Goal: Check status

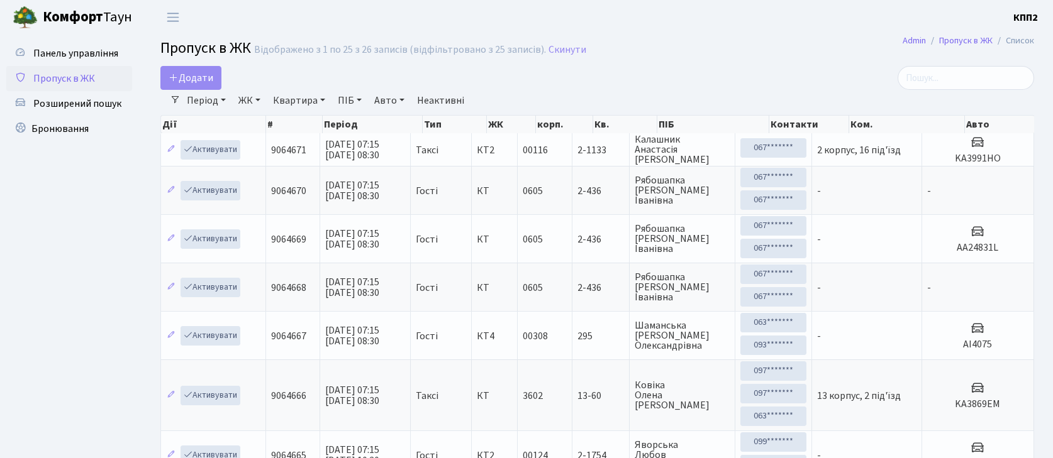
select select "25"
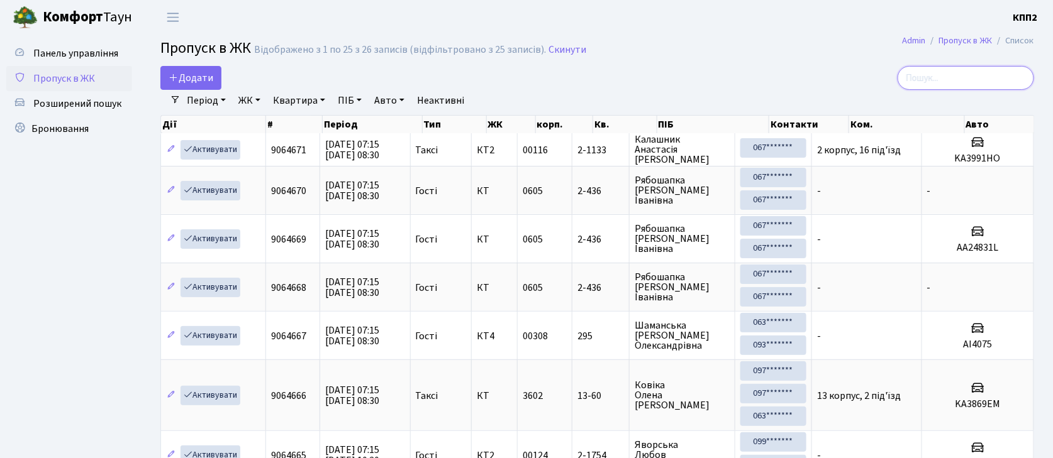
click at [955, 81] on input "search" at bounding box center [965, 78] width 136 height 24
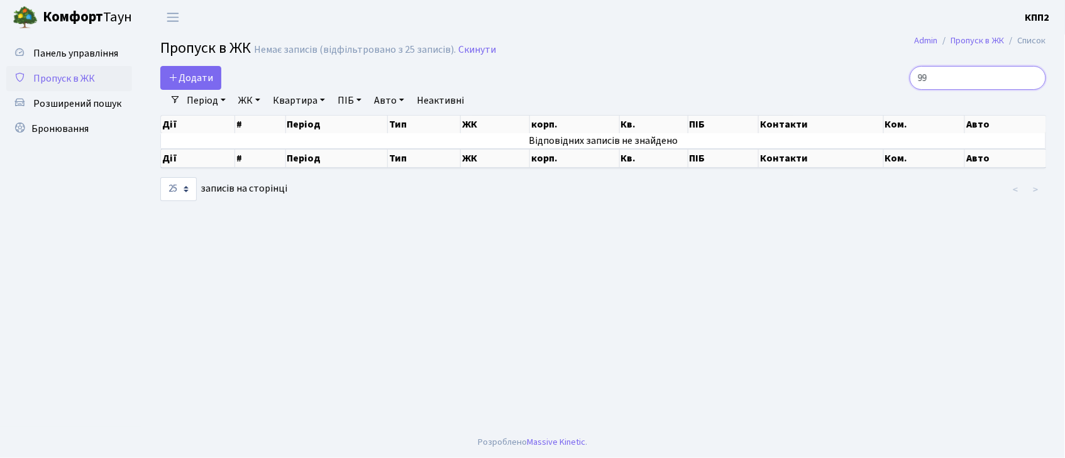
type input "9"
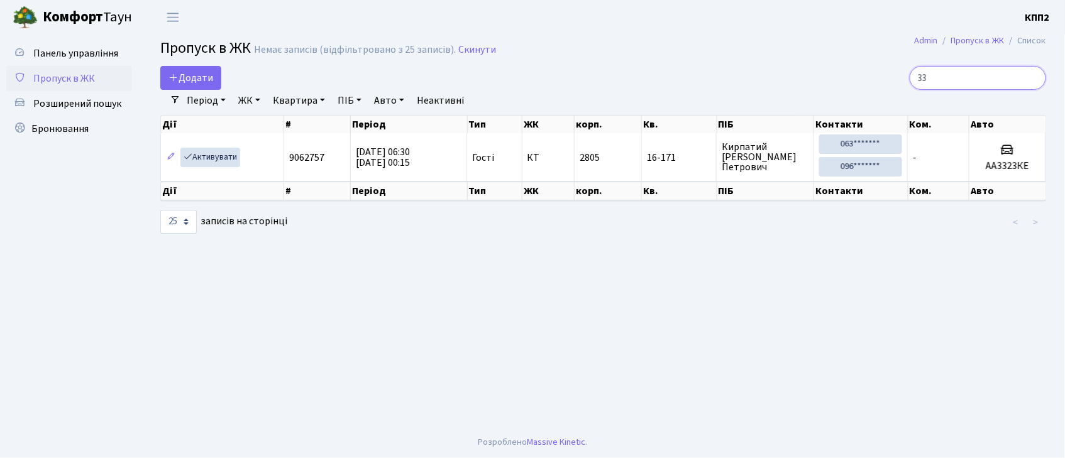
type input "3"
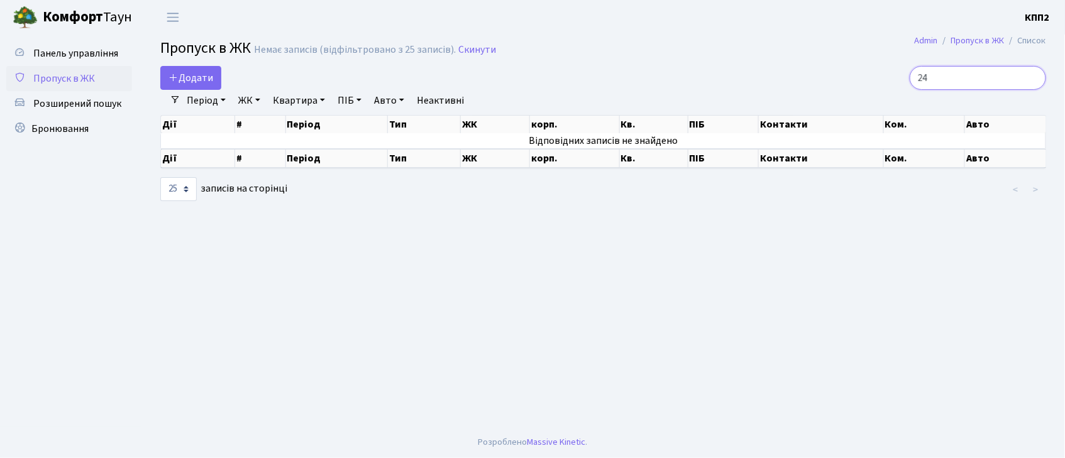
type input "2"
type input "7700"
click at [104, 42] on link "Панель управління" at bounding box center [69, 53] width 126 height 25
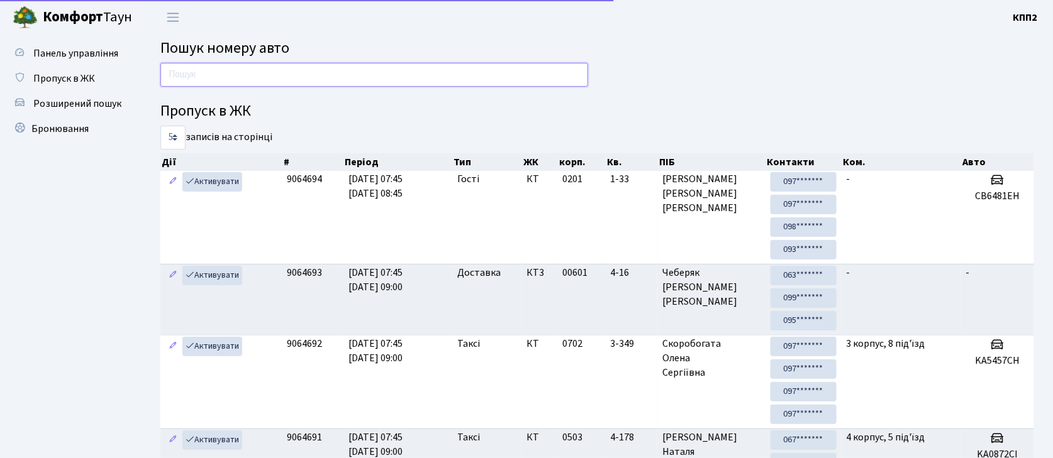
click at [210, 71] on input "text" at bounding box center [374, 75] width 428 height 24
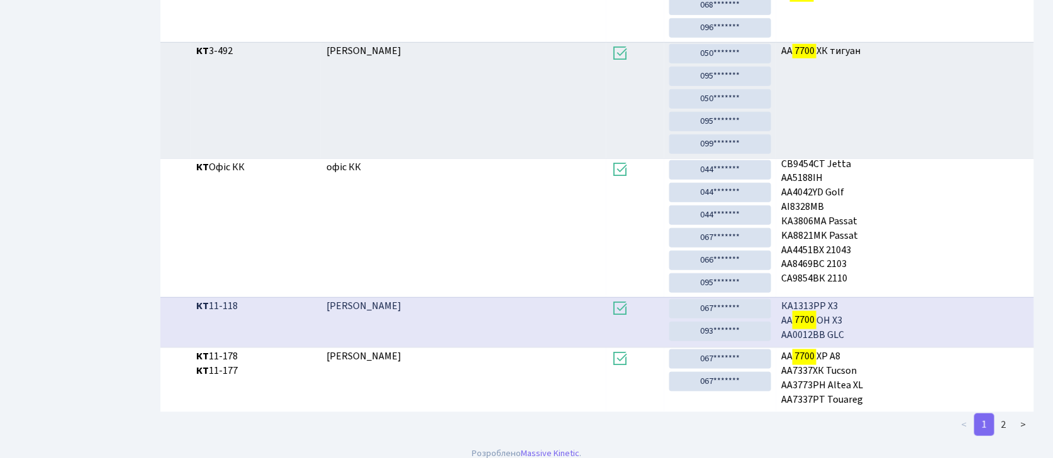
scroll to position [328, 0]
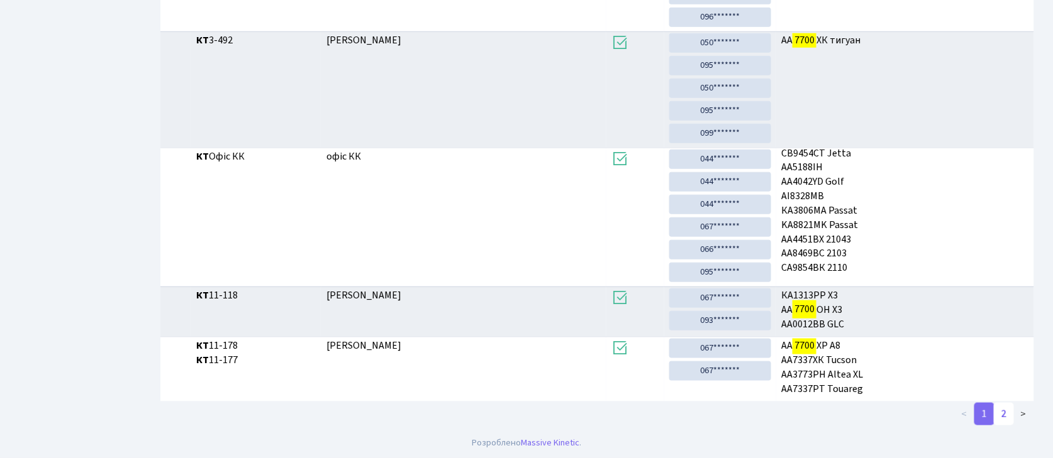
type input "7700"
click at [999, 421] on link "2" at bounding box center [1004, 414] width 20 height 23
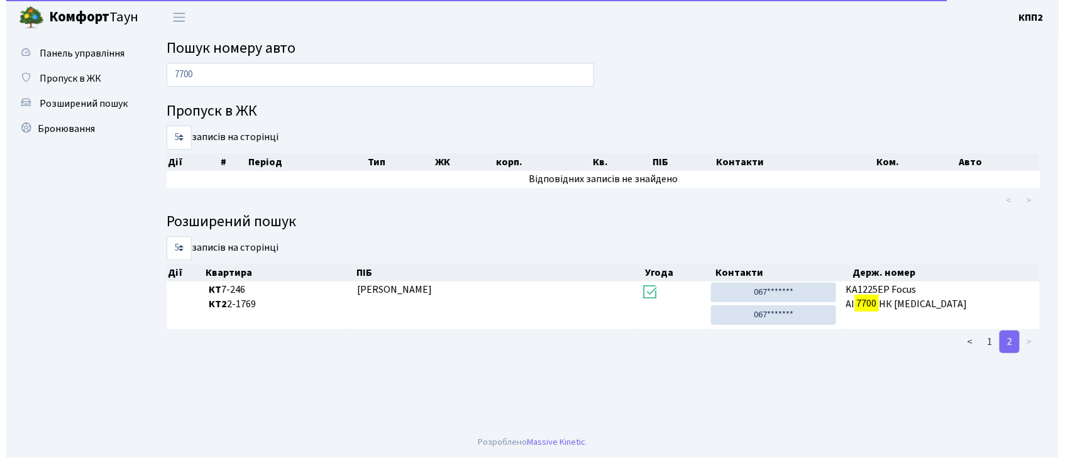
scroll to position [0, 0]
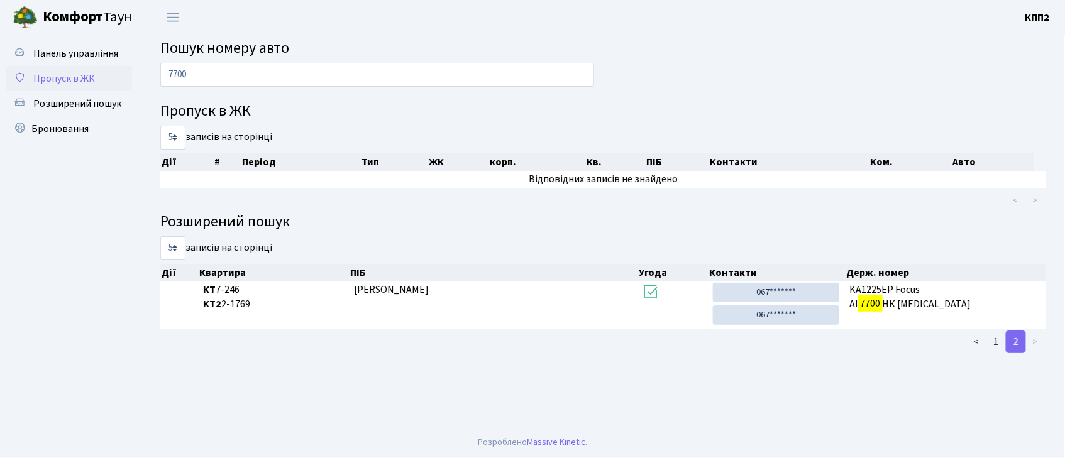
click at [99, 76] on link "Пропуск в ЖК" at bounding box center [69, 78] width 126 height 25
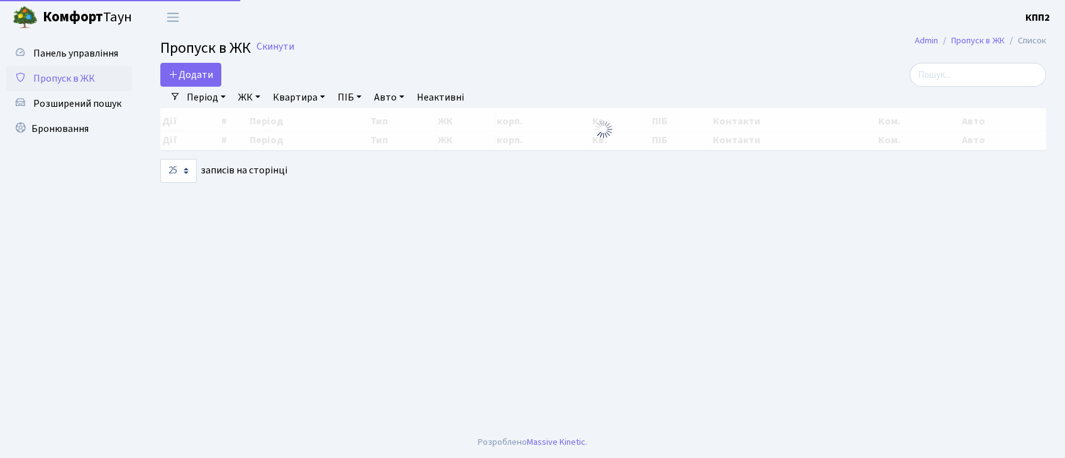
select select "25"
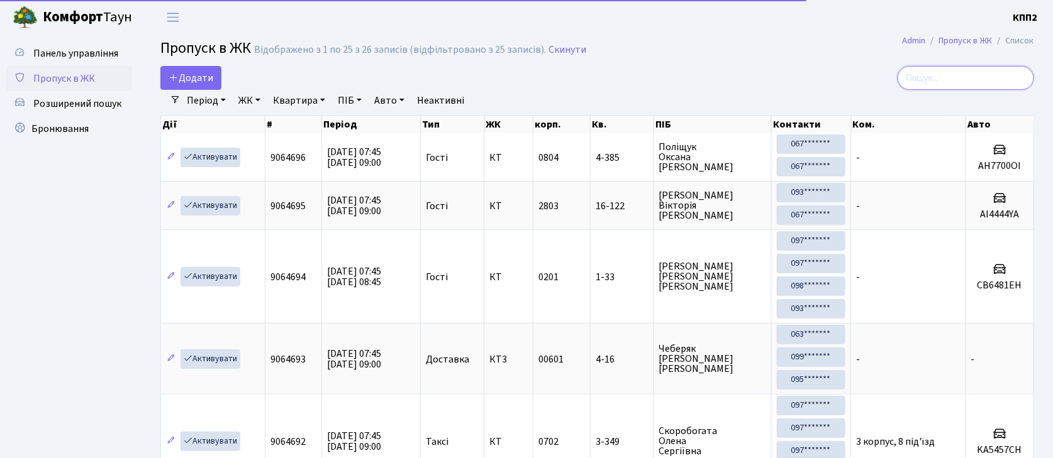
click at [997, 73] on input "search" at bounding box center [965, 78] width 136 height 24
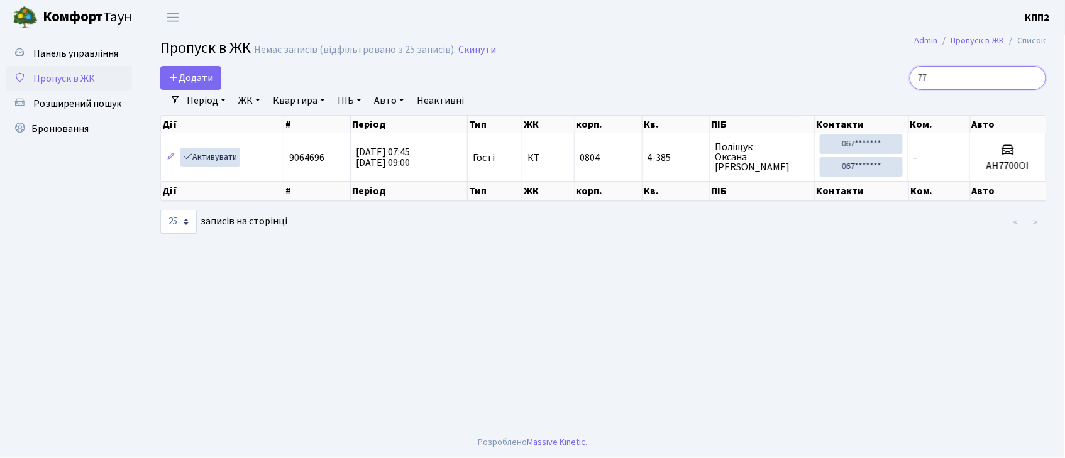
type input "7"
